Goal: Navigation & Orientation: Find specific page/section

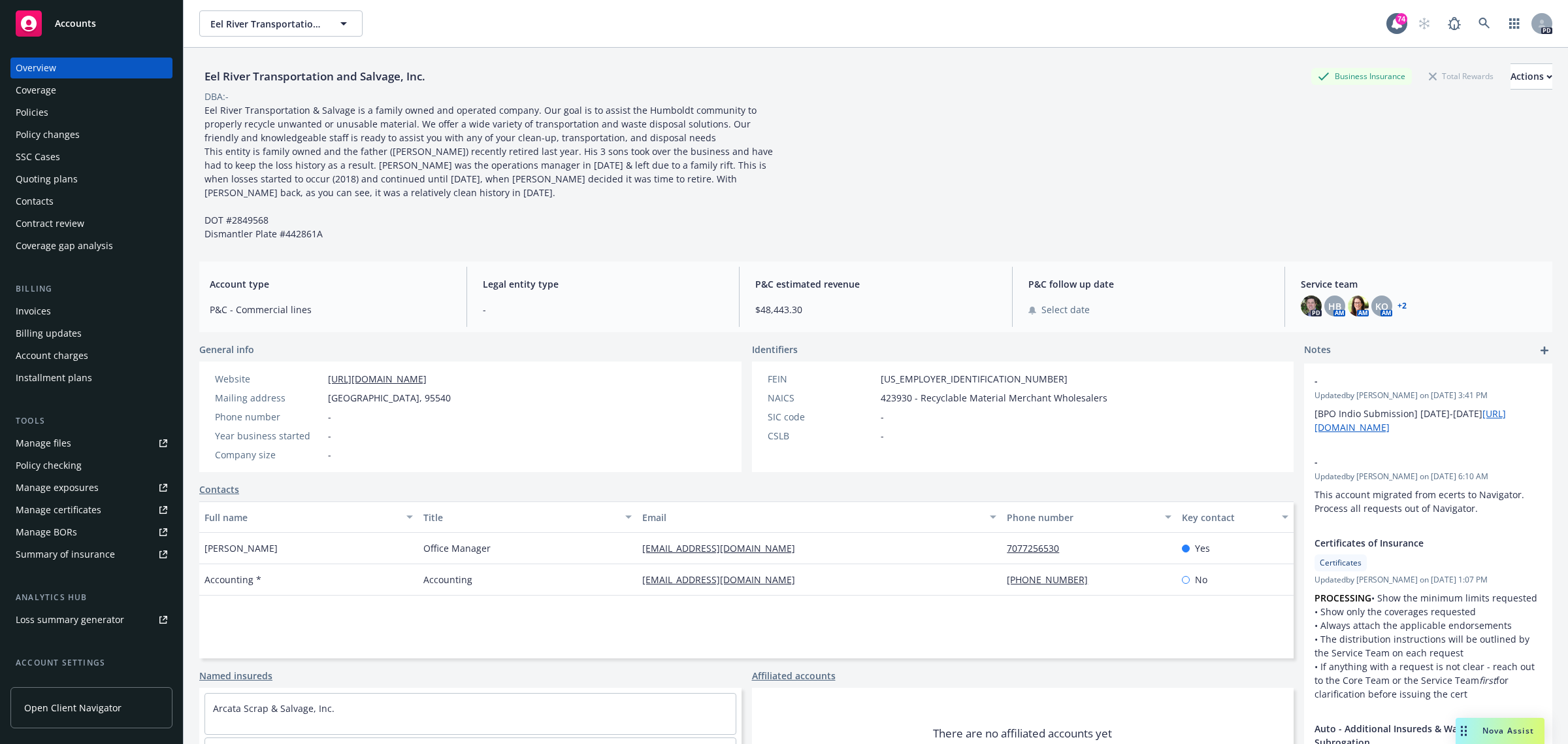
click at [66, 18] on span "Accounts" at bounding box center [76, 24] width 41 height 11
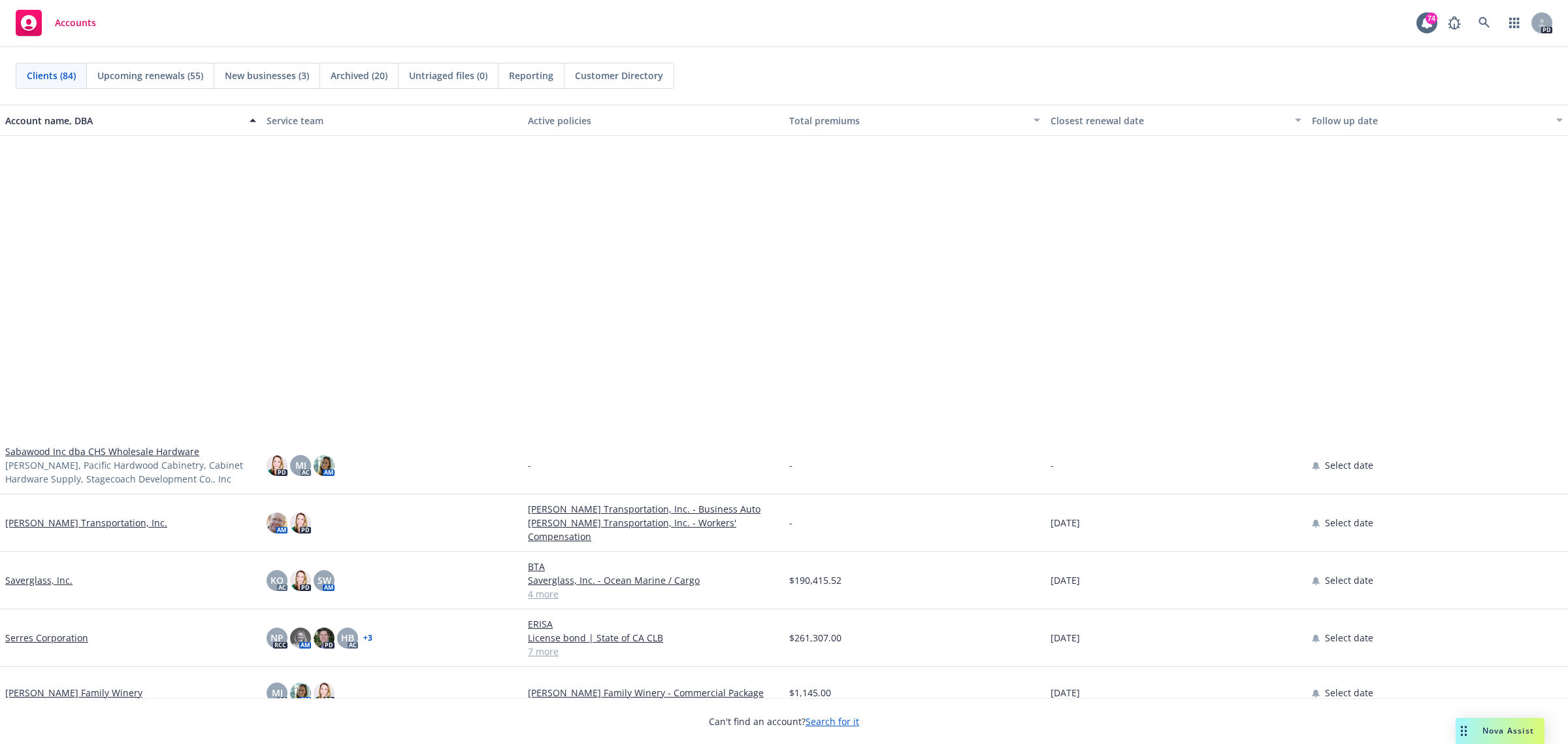
scroll to position [3432, 0]
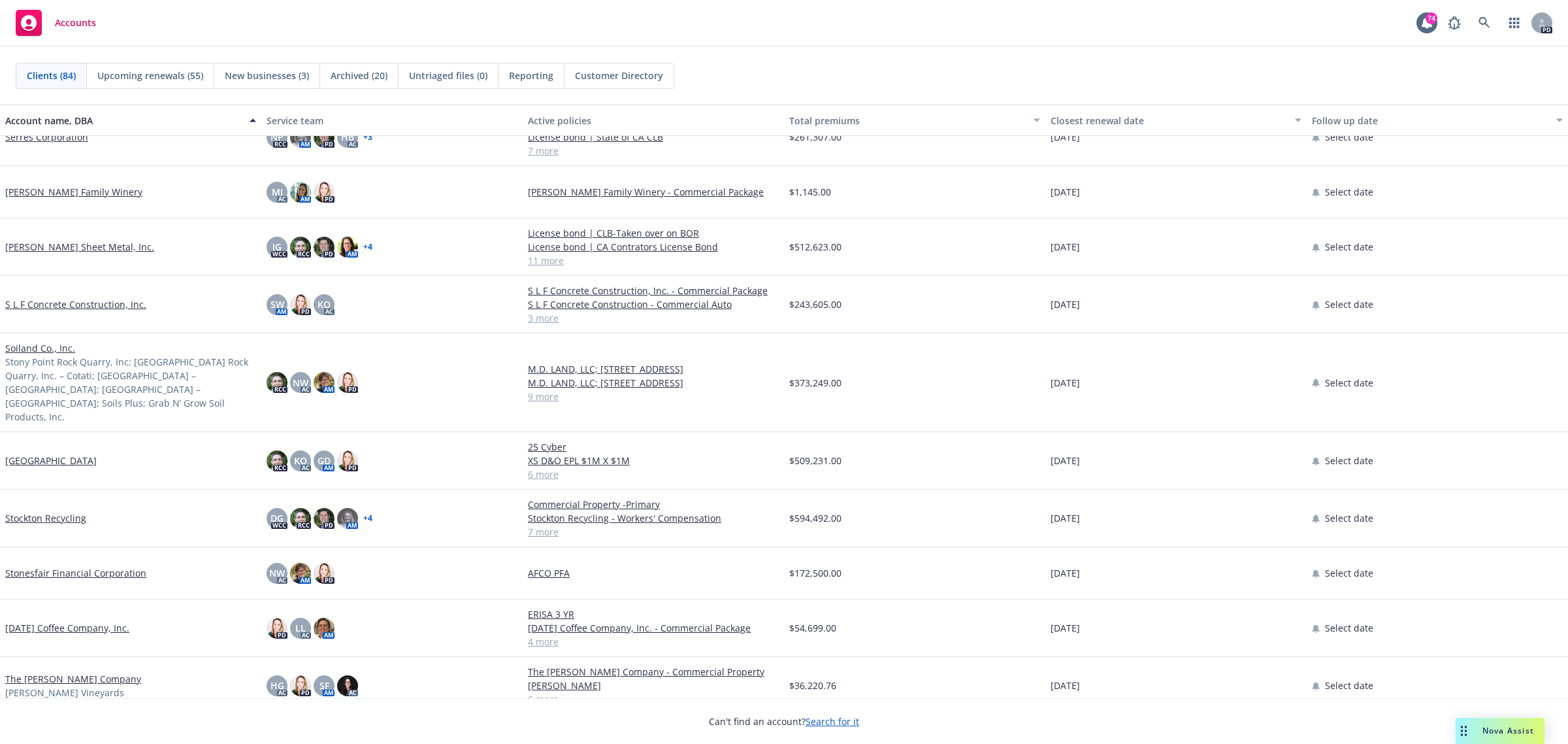
click at [62, 246] on link "[PERSON_NAME] Sheet Metal, Inc." at bounding box center [79, 246] width 149 height 14
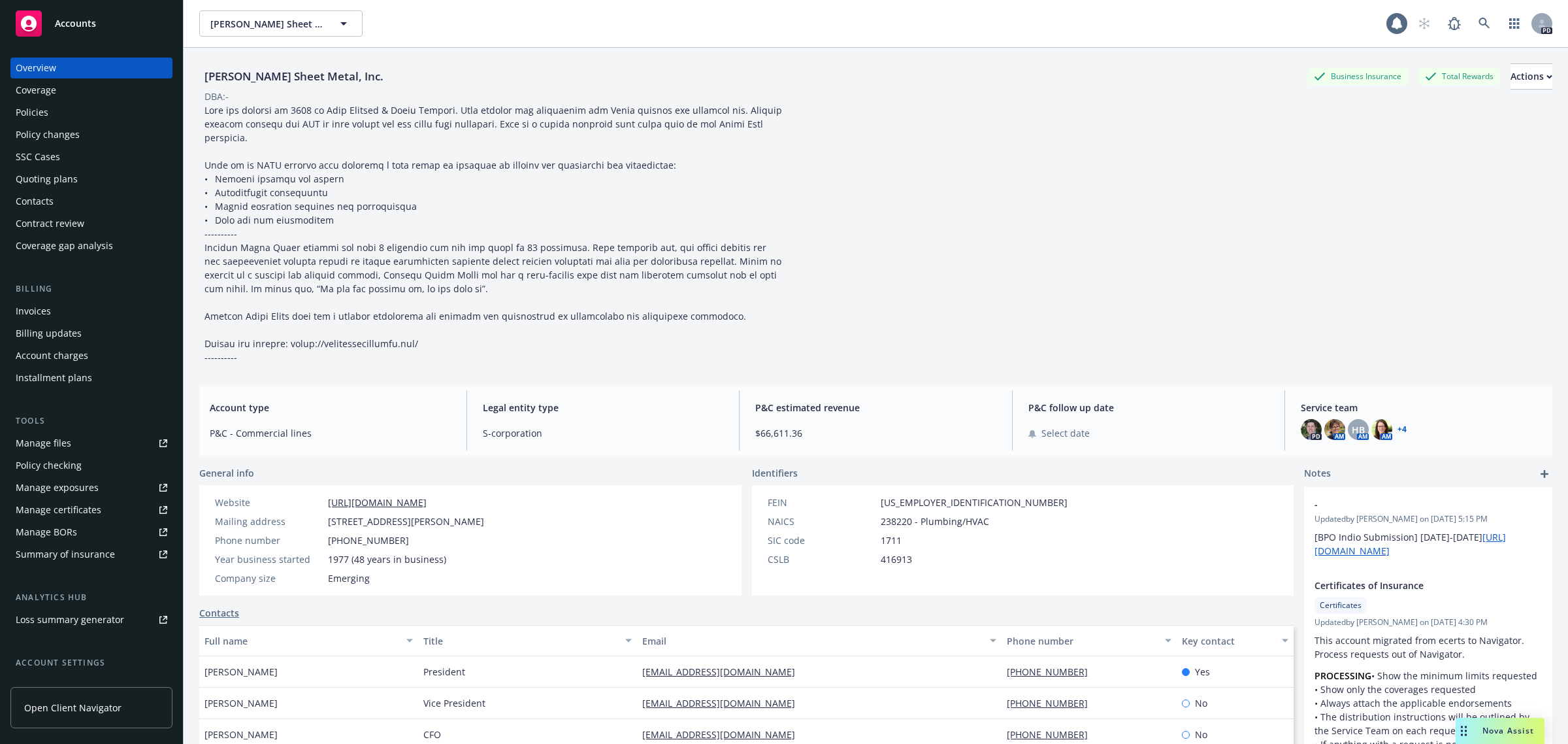
click at [41, 116] on div "Policies" at bounding box center [32, 112] width 33 height 21
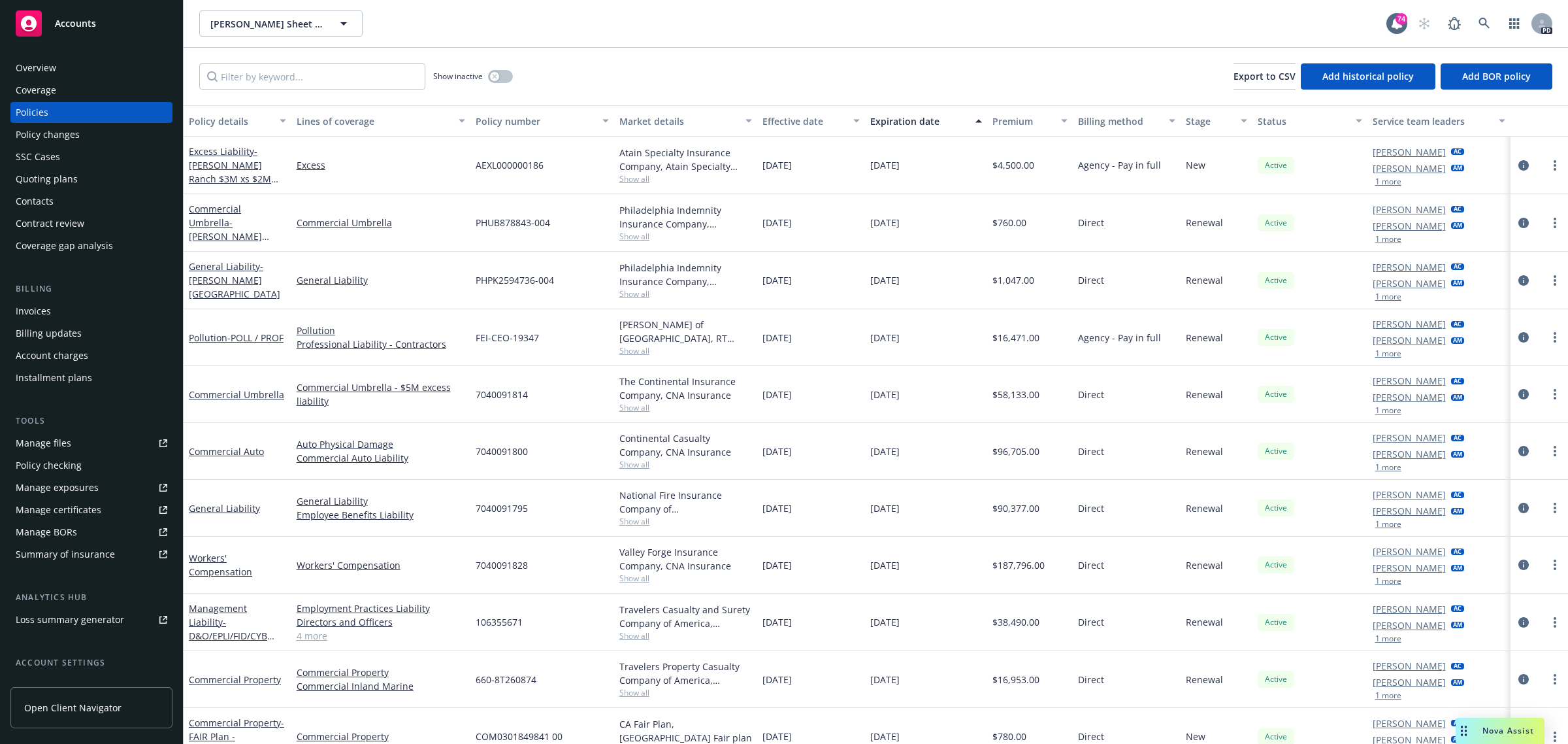
click at [50, 67] on div "Overview" at bounding box center [36, 67] width 40 height 21
